Goal: Check status: Check status

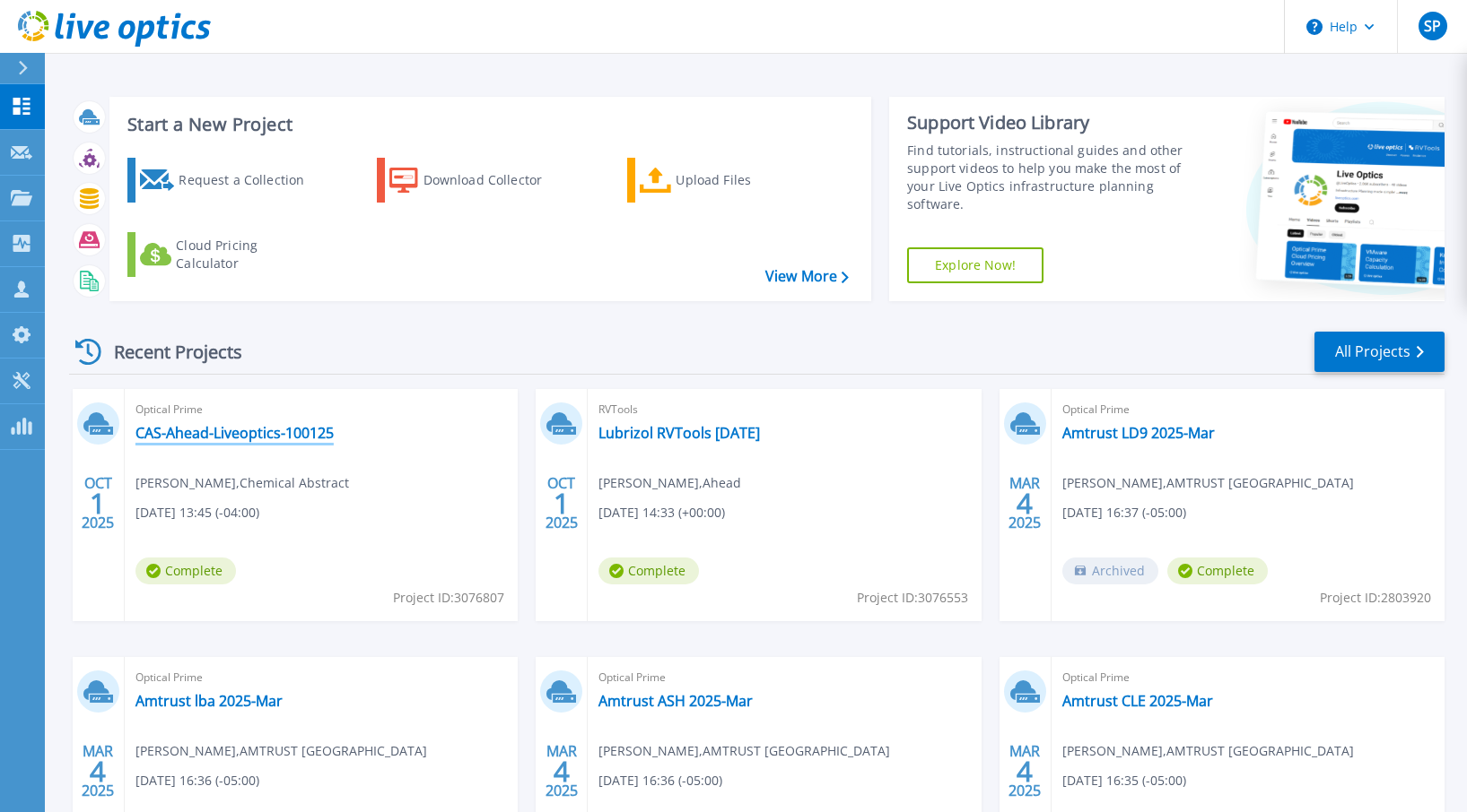
click at [257, 432] on link "CAS-Ahead-Liveoptics-100125" at bounding box center [235, 433] width 198 height 18
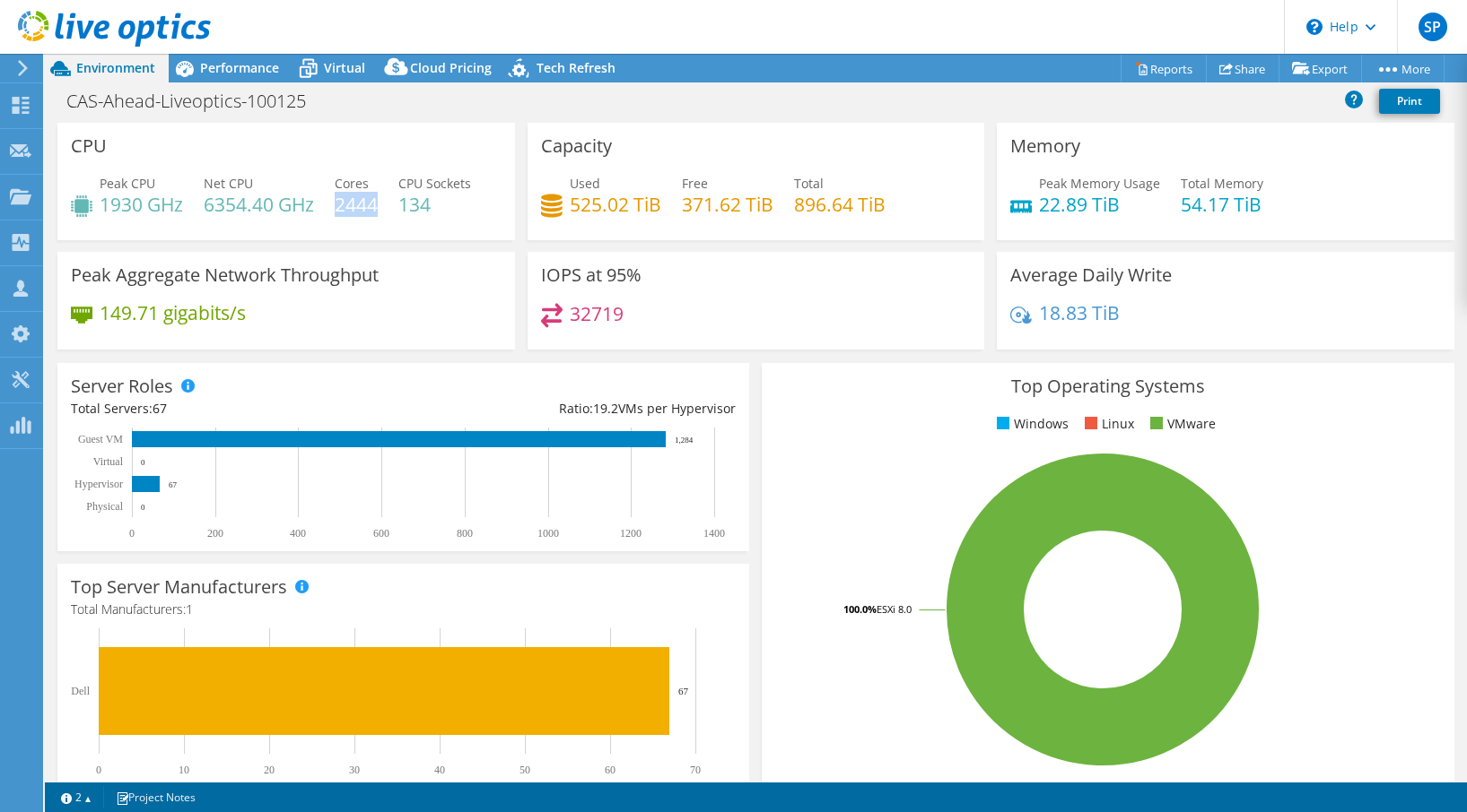
drag, startPoint x: 378, startPoint y: 208, endPoint x: 337, endPoint y: 208, distance: 41.0
click at [337, 208] on h4 "2444" at bounding box center [356, 205] width 43 height 20
